Goal: Transaction & Acquisition: Purchase product/service

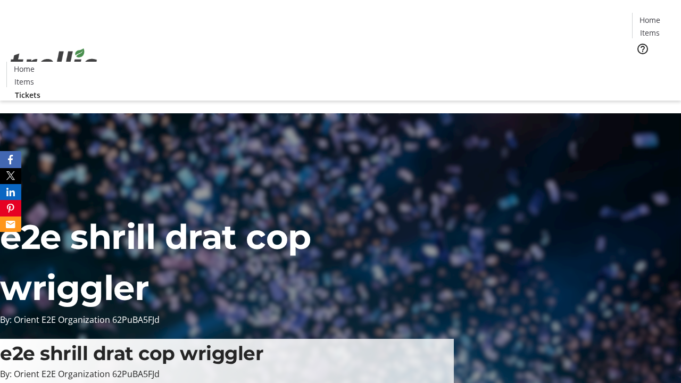
click at [641, 62] on span "Tickets" at bounding box center [654, 67] width 26 height 11
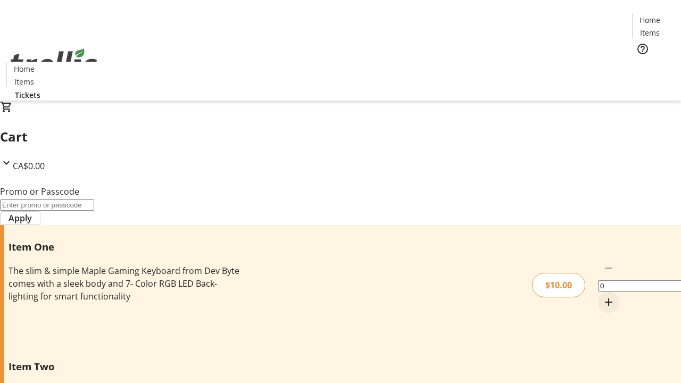
click at [603, 296] on mat-icon "Increment by one" at bounding box center [609, 302] width 13 height 13
type input "1"
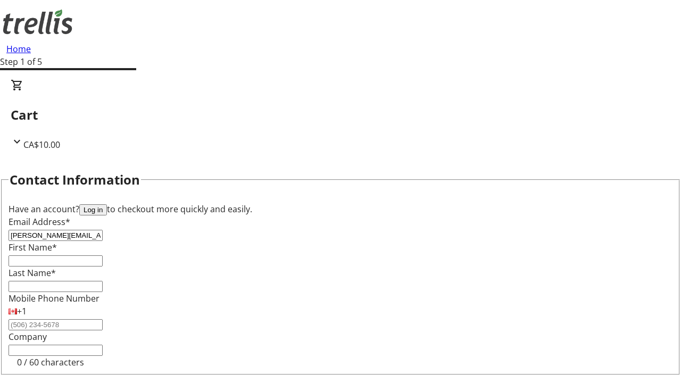
type input "[PERSON_NAME][EMAIL_ADDRESS][DOMAIN_NAME]"
type input "[PERSON_NAME]"
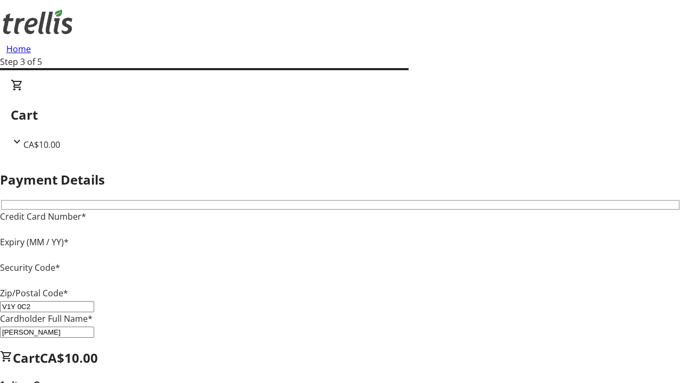
type input "V1Y 0C2"
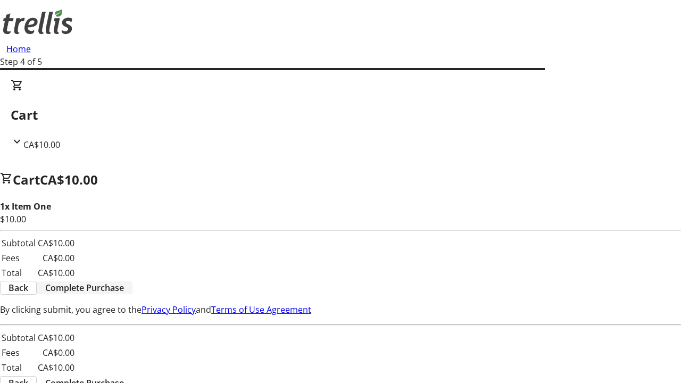
click at [124, 282] on span "Complete Purchase" at bounding box center [84, 288] width 79 height 13
